Goal: Information Seeking & Learning: Learn about a topic

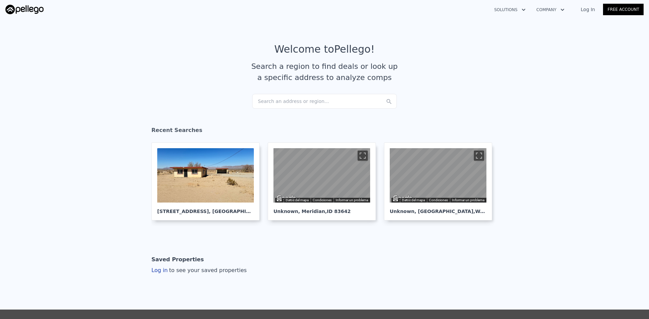
click at [444, 82] on article "Welcome to Pellego ! Search a region to find deals or look up a specific addres…" at bounding box center [324, 68] width 432 height 51
click at [302, 100] on div "Search an address or region..." at bounding box center [324, 101] width 145 height 15
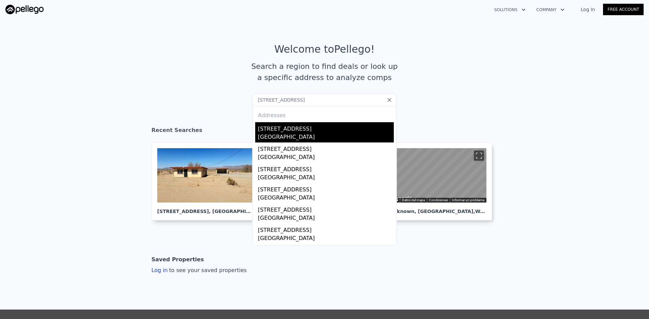
type input "[STREET_ADDRESS]"
click at [271, 136] on div "[GEOGRAPHIC_DATA]" at bounding box center [326, 137] width 136 height 9
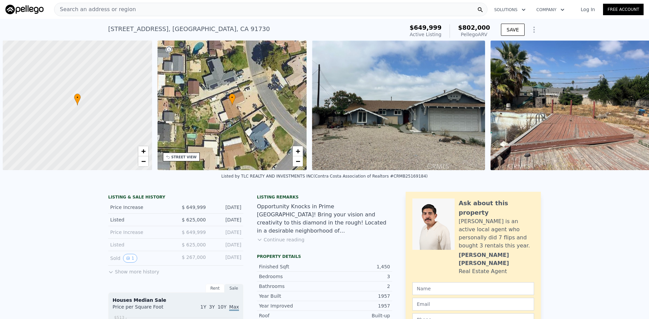
click at [458, 96] on img at bounding box center [398, 106] width 173 height 130
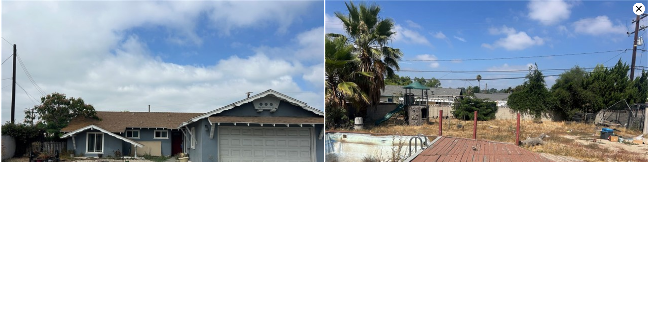
click at [434, 130] on div at bounding box center [324, 159] width 649 height 319
click at [265, 13] on div at bounding box center [324, 159] width 649 height 319
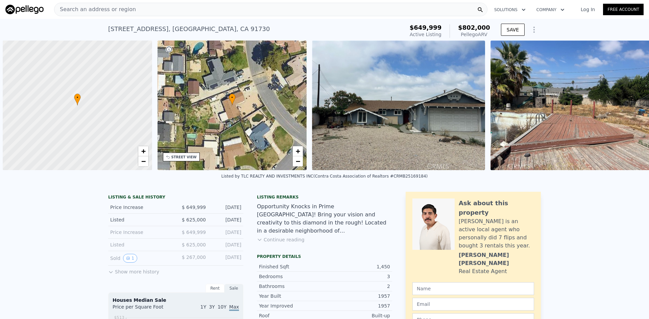
click at [24, 8] on img at bounding box center [24, 9] width 38 height 9
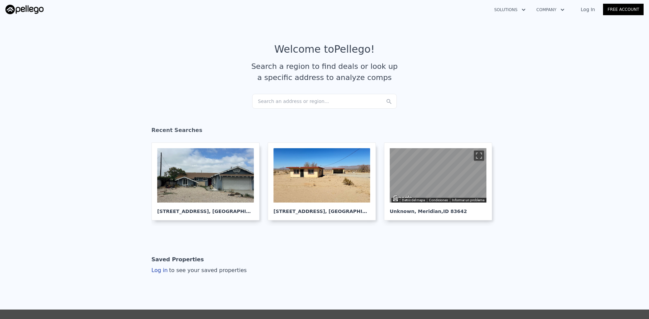
click at [263, 100] on div "Search an address or region..." at bounding box center [324, 101] width 145 height 15
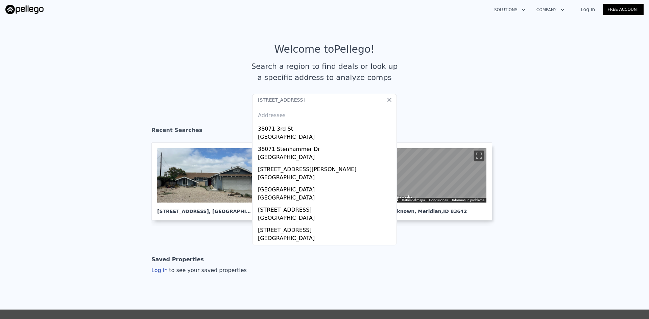
type input "38071 3rd St Fremont Ca"
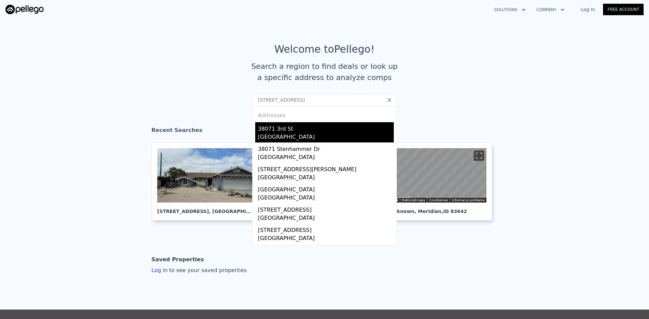
click at [279, 130] on div "38071 3rd St" at bounding box center [326, 127] width 136 height 11
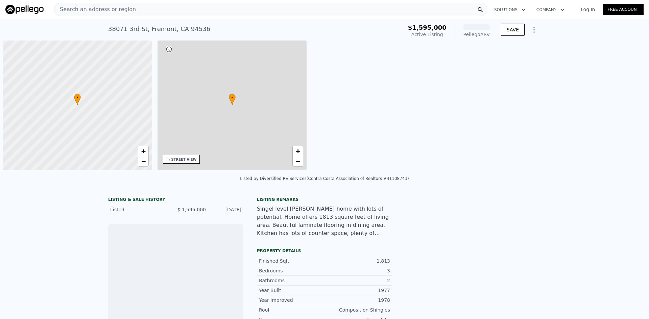
scroll to position [0, 3]
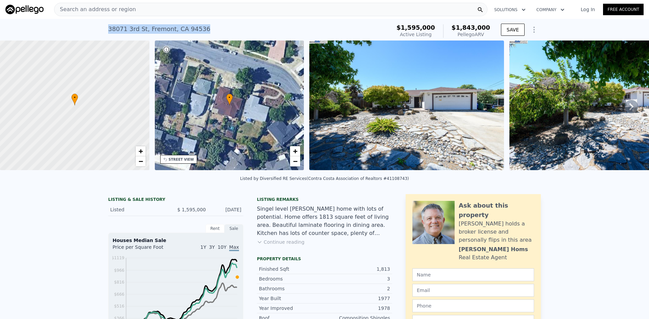
drag, startPoint x: 104, startPoint y: 29, endPoint x: 203, endPoint y: 27, distance: 99.4
click at [203, 27] on div "38071 3rd St , Fremont , CA 94536 Active at $1.595m (~ARV $1.843m ) $1,595,000 …" at bounding box center [324, 30] width 649 height 22
copy div "38071 3rd St , Fremont , CA 94536"
